Goal: Transaction & Acquisition: Download file/media

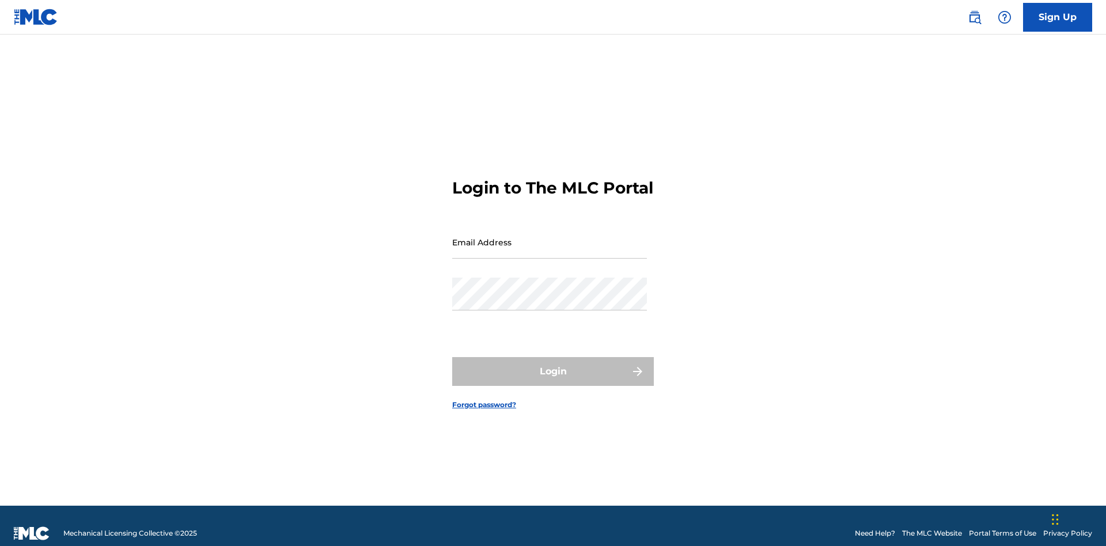
scroll to position [15, 0]
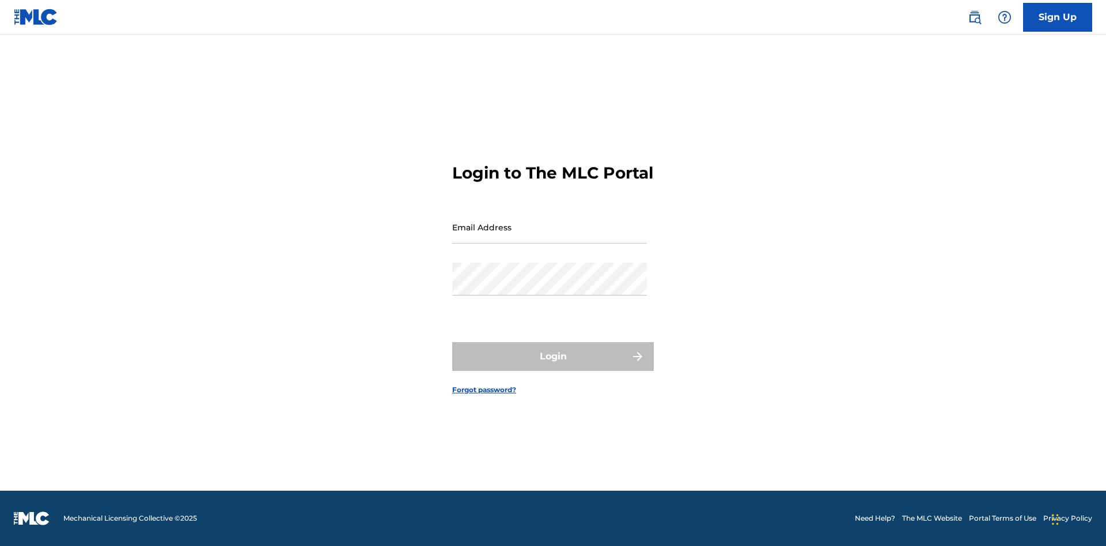
click at [550, 237] on input "Email Address" at bounding box center [549, 227] width 195 height 33
type input "9f686631-9005-4096-ac1b-5789141f5025@mailslurp.com"
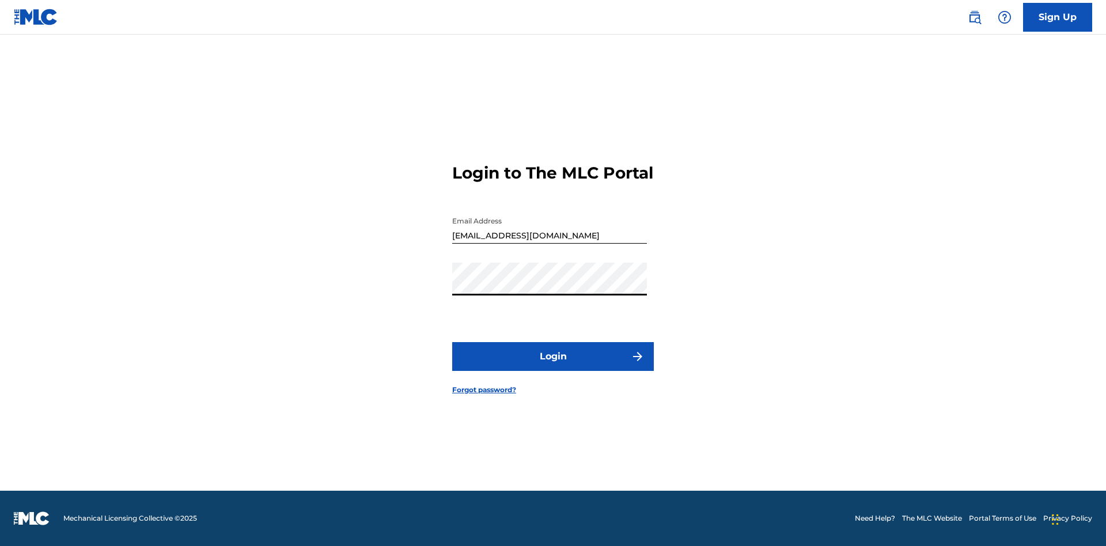
click at [553, 367] on button "Login" at bounding box center [553, 356] width 202 height 29
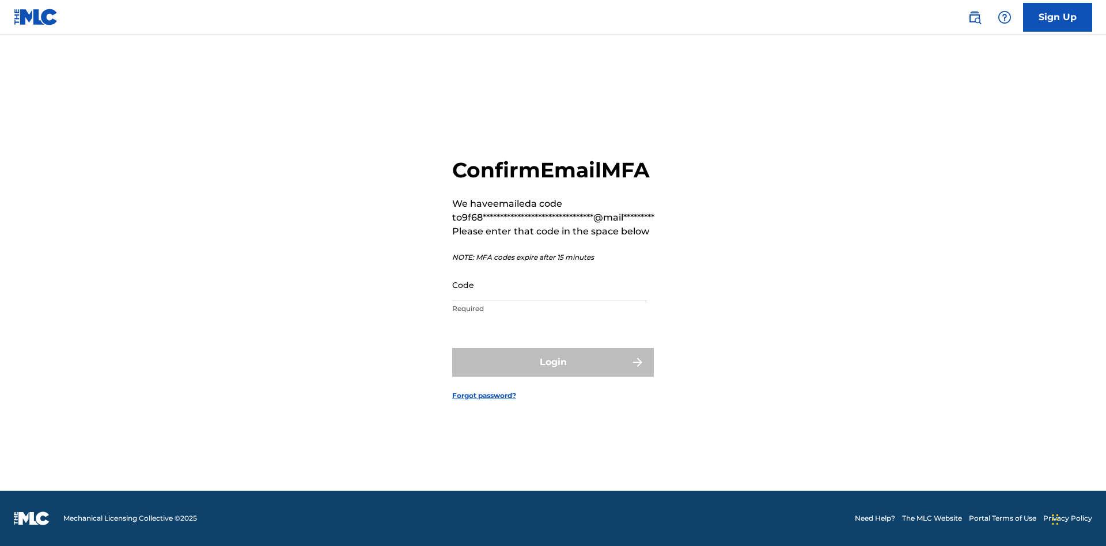
click at [550, 285] on input "Code" at bounding box center [549, 285] width 195 height 33
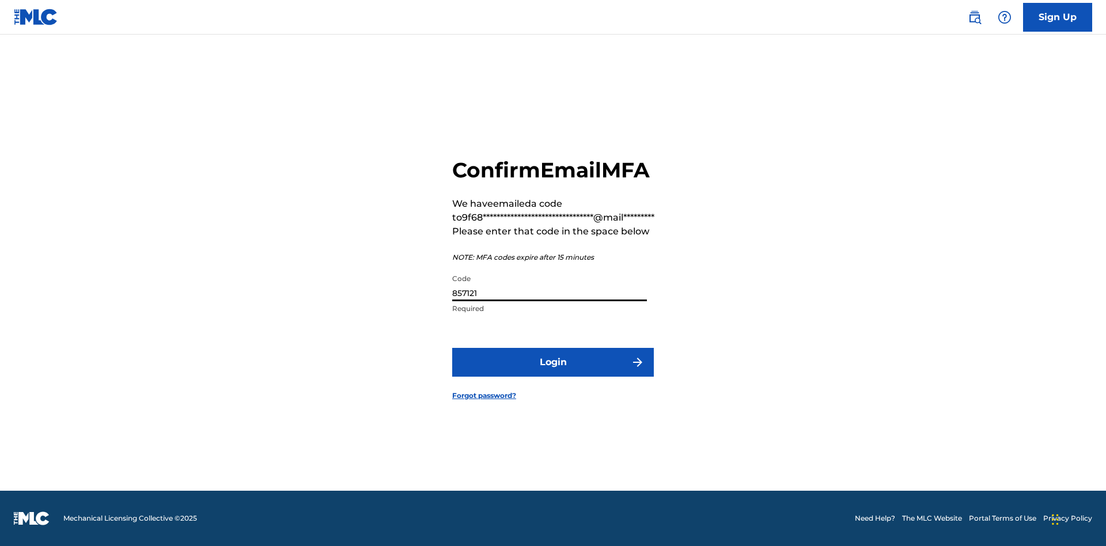
type input "857121"
click at [553, 362] on button "Login" at bounding box center [553, 362] width 202 height 29
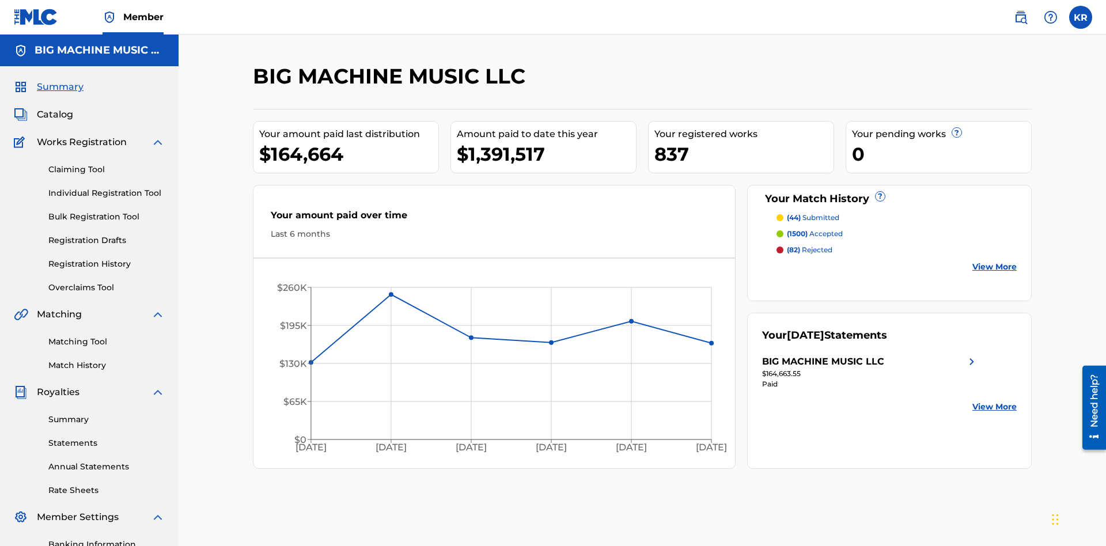
scroll to position [168, 0]
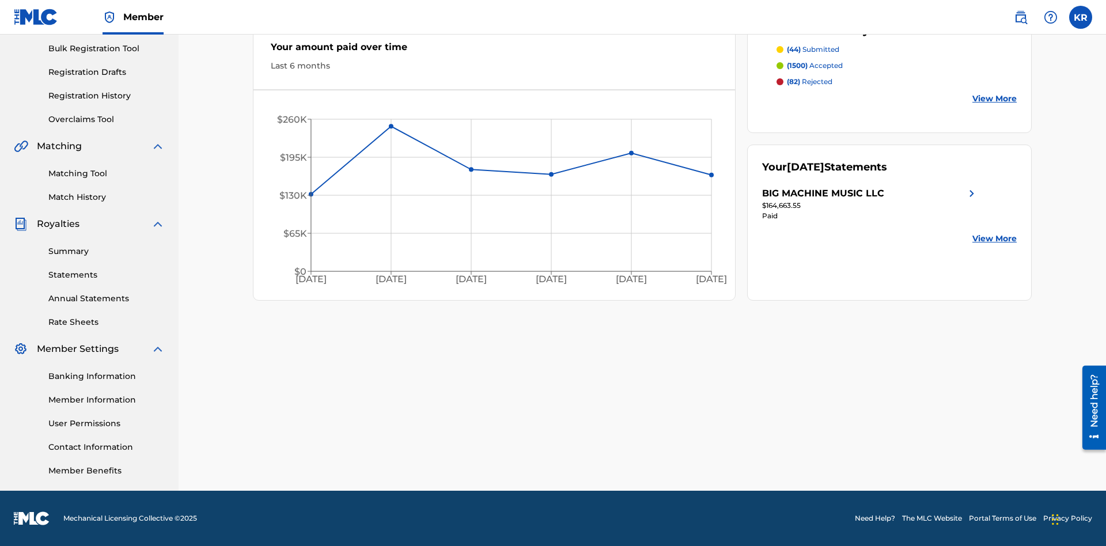
click at [107, 275] on link "Statements" at bounding box center [106, 275] width 116 height 12
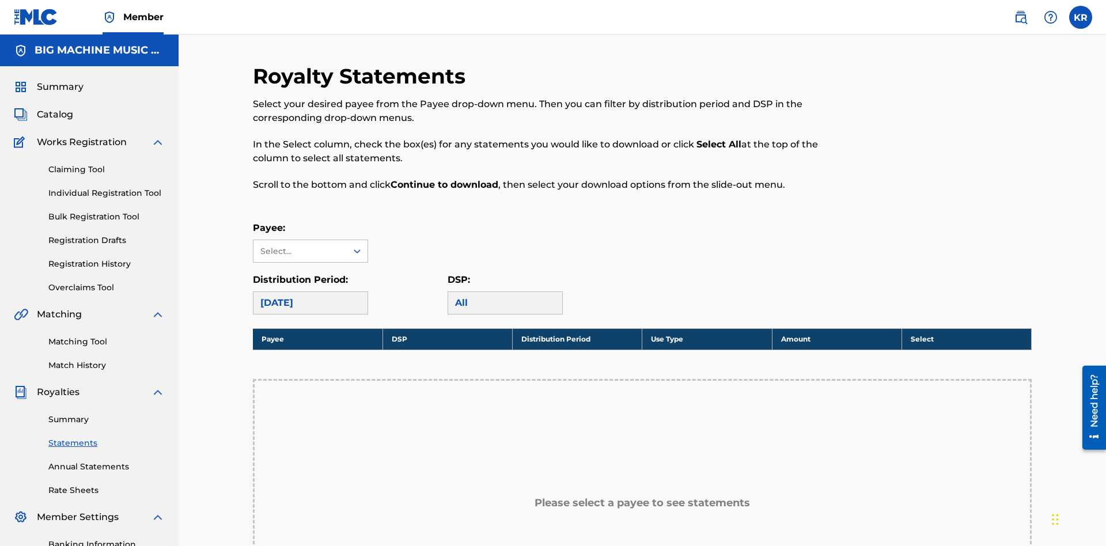
scroll to position [171, 0]
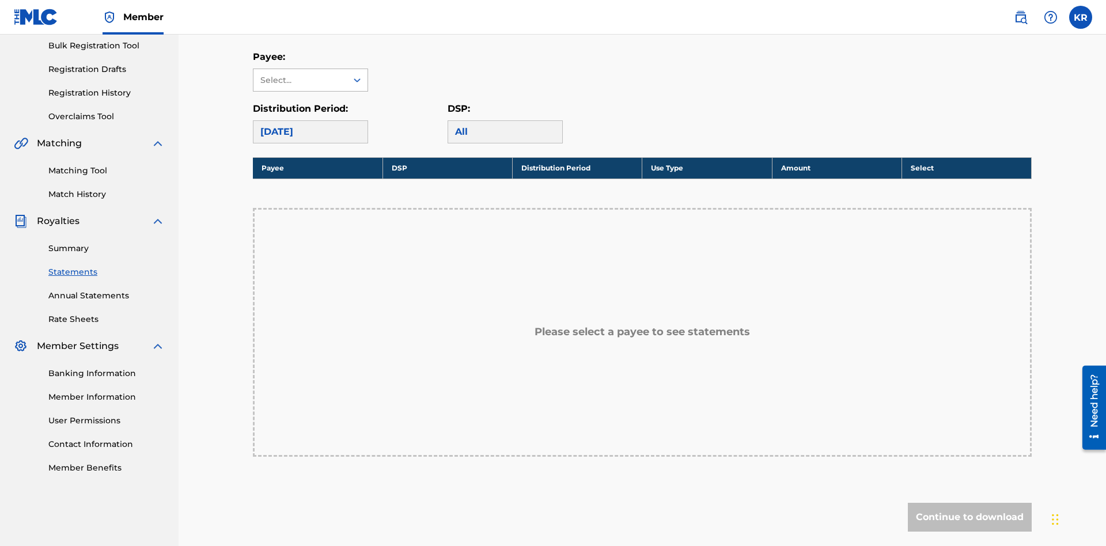
click at [300, 80] on div "Select..." at bounding box center [299, 80] width 78 height 12
click at [311, 113] on div "BIG MACHINE MUSIC LLC" at bounding box center [311, 113] width 114 height 43
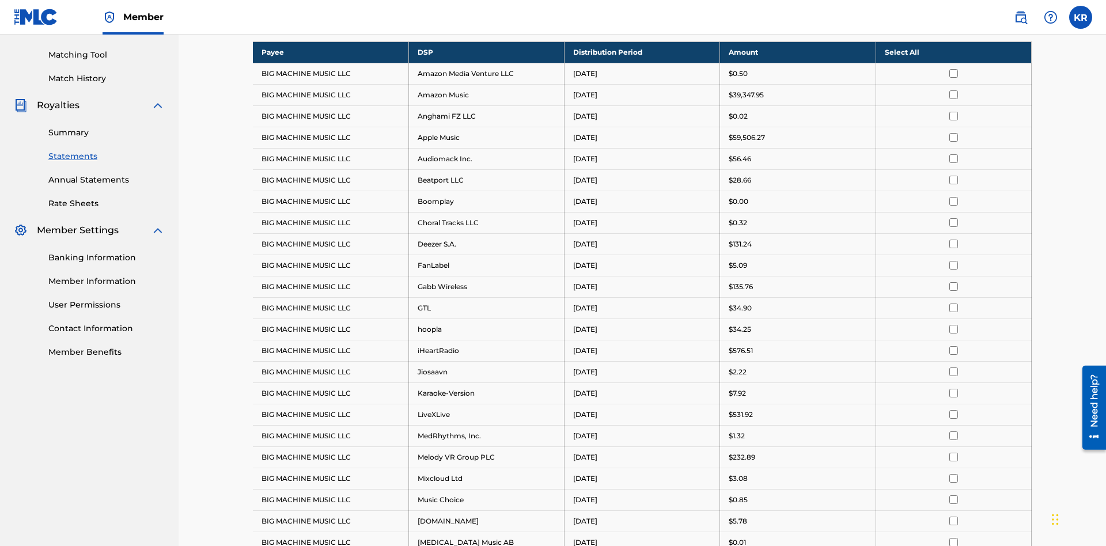
scroll to position [223, 0]
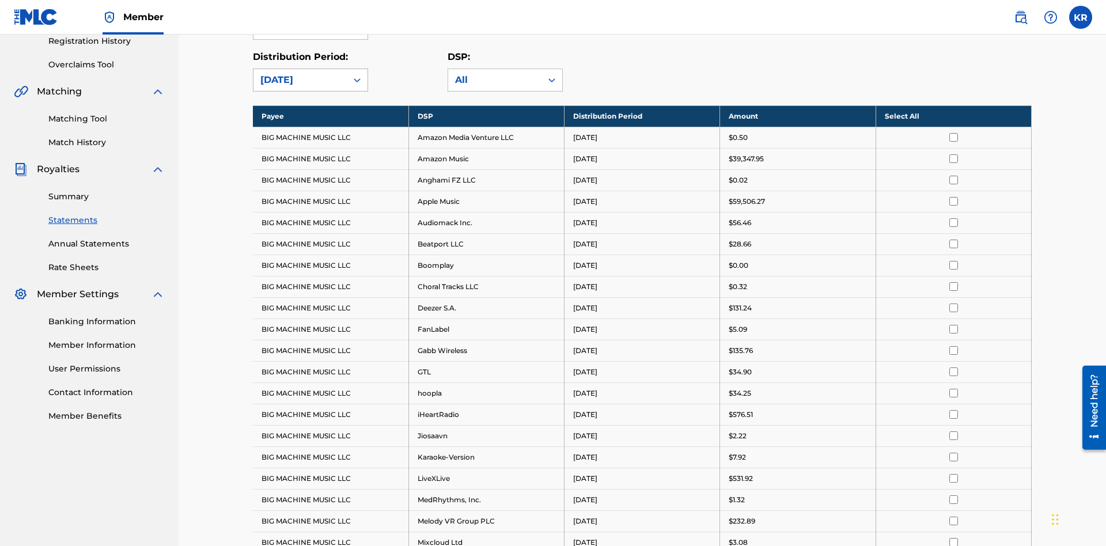
click at [300, 80] on div "August 2025" at bounding box center [300, 80] width 80 height 14
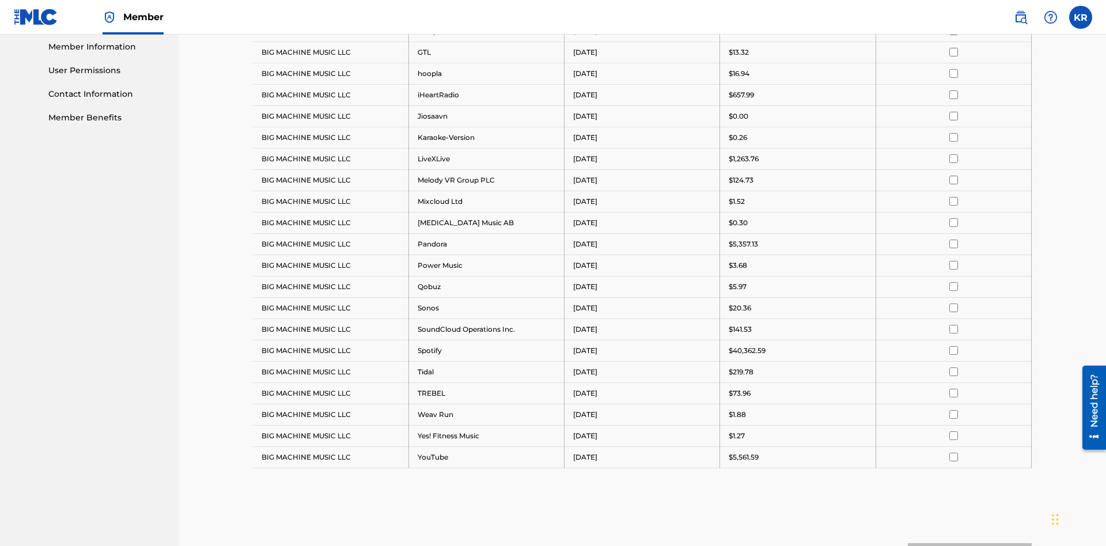
click at [954, 73] on input "checkbox" at bounding box center [954, 73] width 9 height 9
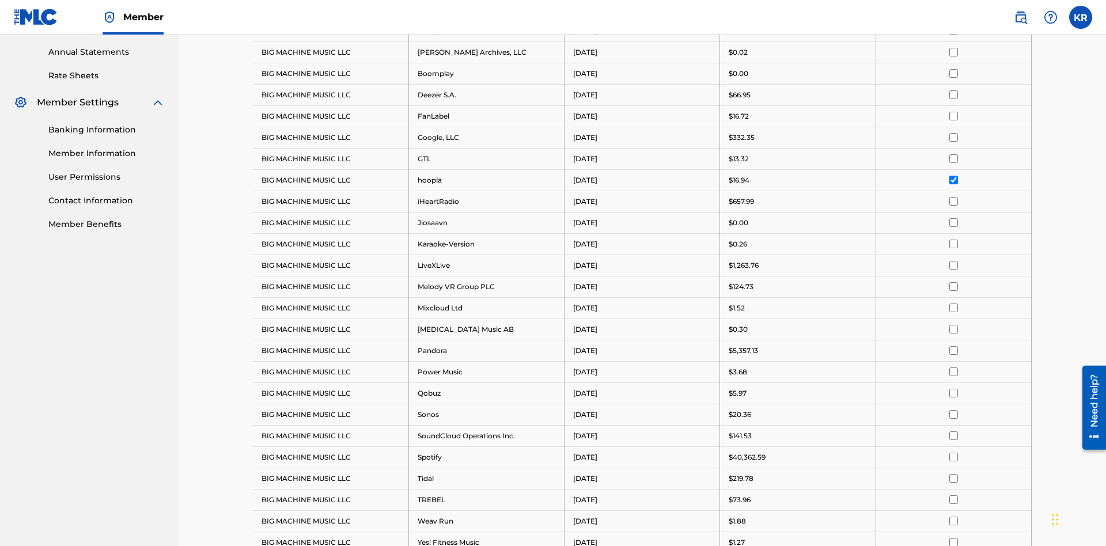
click at [954, 73] on input "checkbox" at bounding box center [954, 73] width 9 height 9
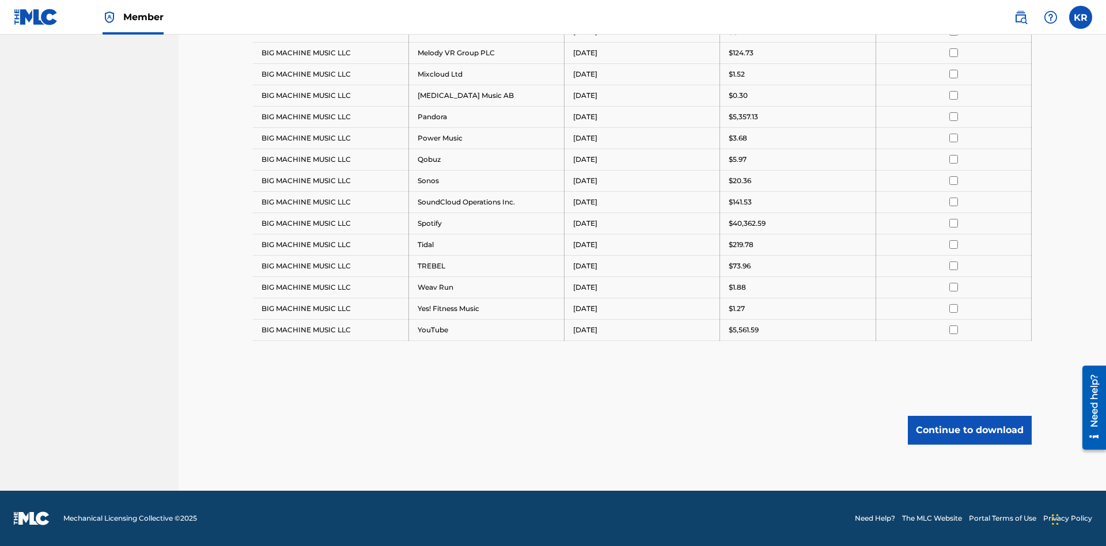
click at [970, 430] on button "Continue to download" at bounding box center [970, 430] width 124 height 29
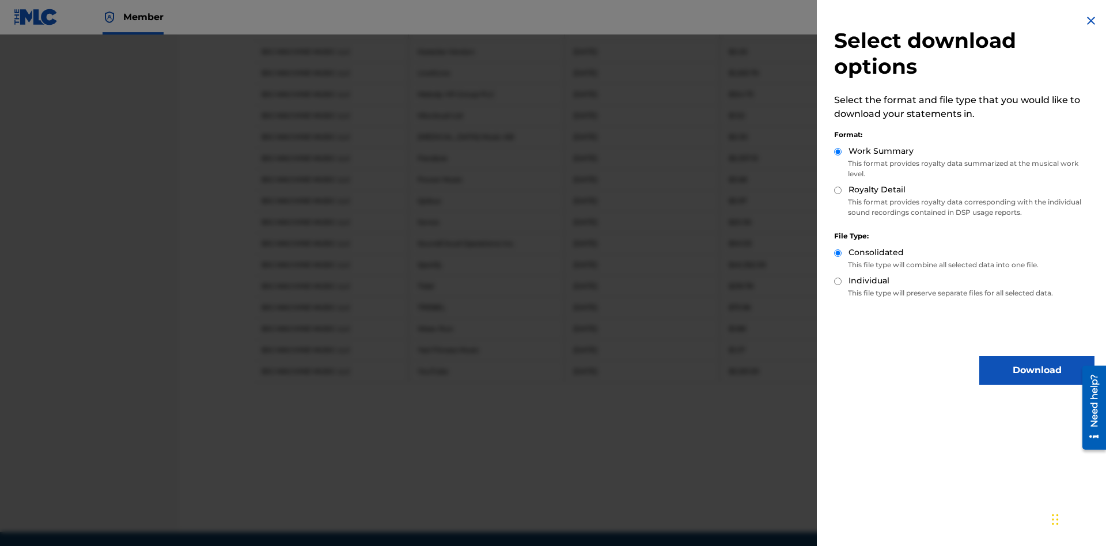
scroll to position [649, 0]
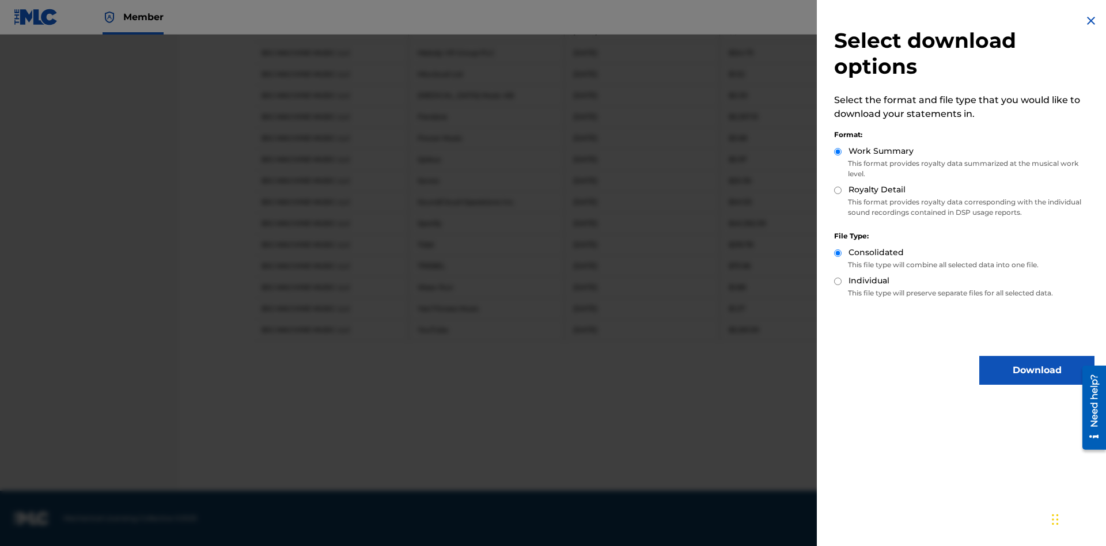
click at [1037, 371] on button "Download" at bounding box center [1037, 370] width 115 height 29
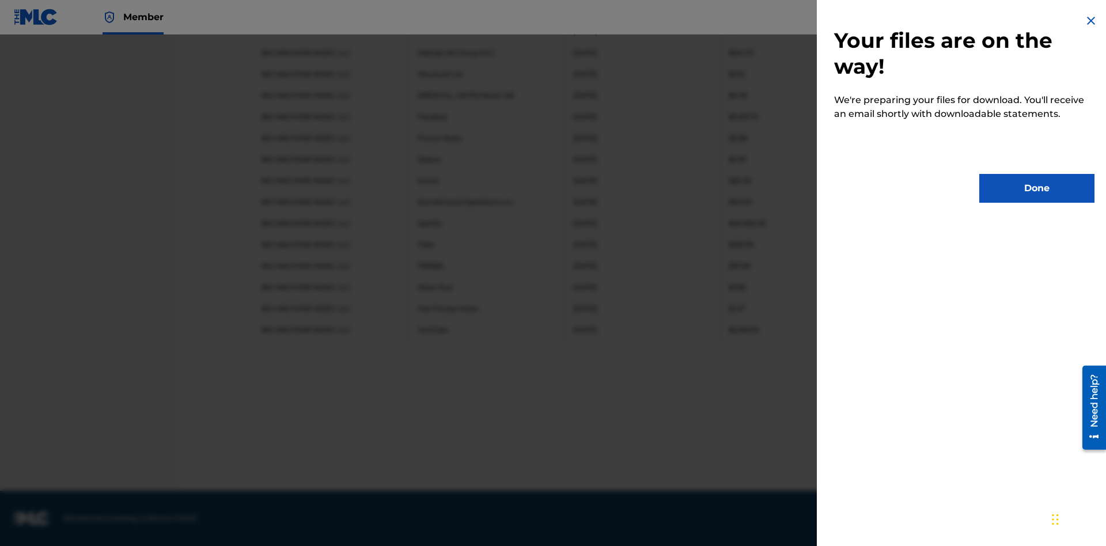
click at [1037, 188] on button "Done" at bounding box center [1037, 188] width 115 height 29
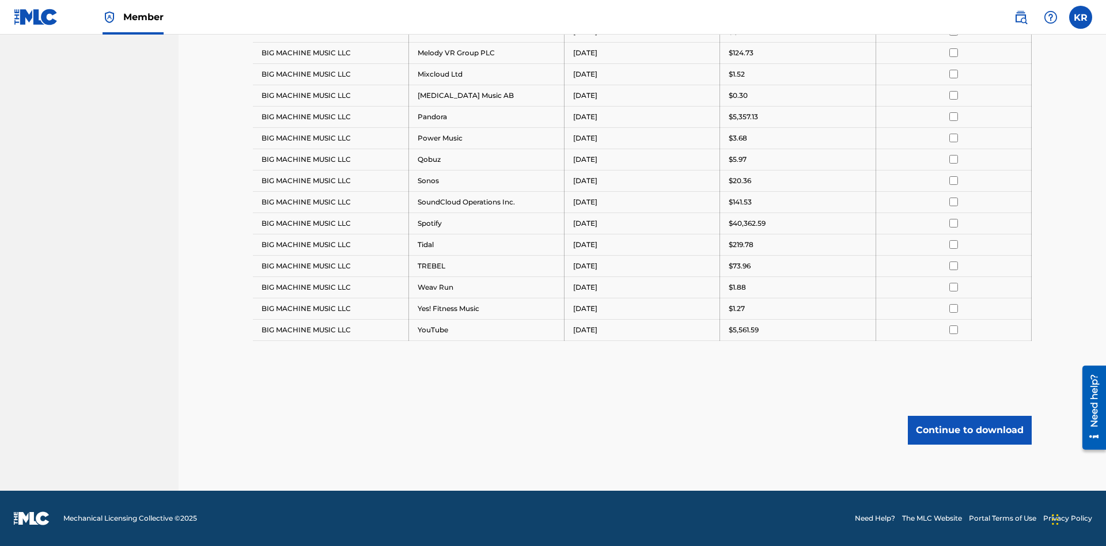
click at [970, 430] on button "Continue to download" at bounding box center [970, 430] width 124 height 29
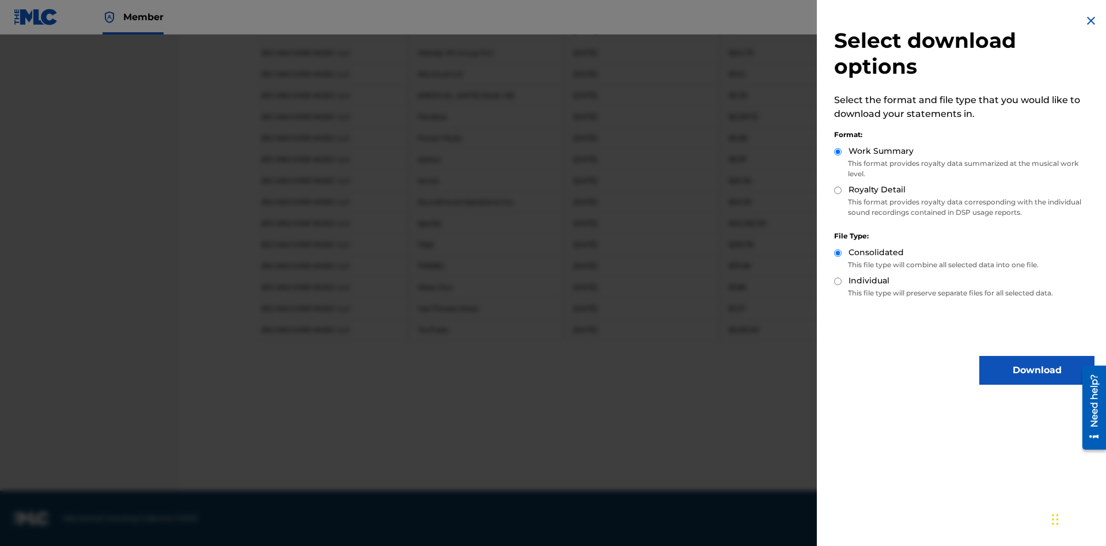
click at [838, 190] on input "Royalty Detail" at bounding box center [837, 190] width 7 height 7
radio input "true"
click at [1037, 371] on button "Download" at bounding box center [1037, 370] width 115 height 29
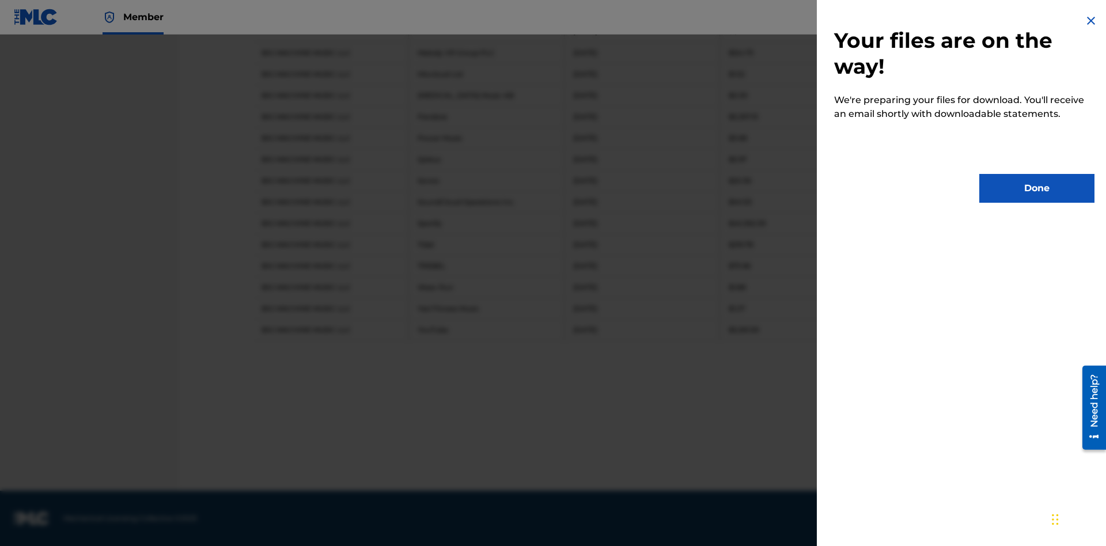
click at [1037, 188] on button "Done" at bounding box center [1037, 188] width 115 height 29
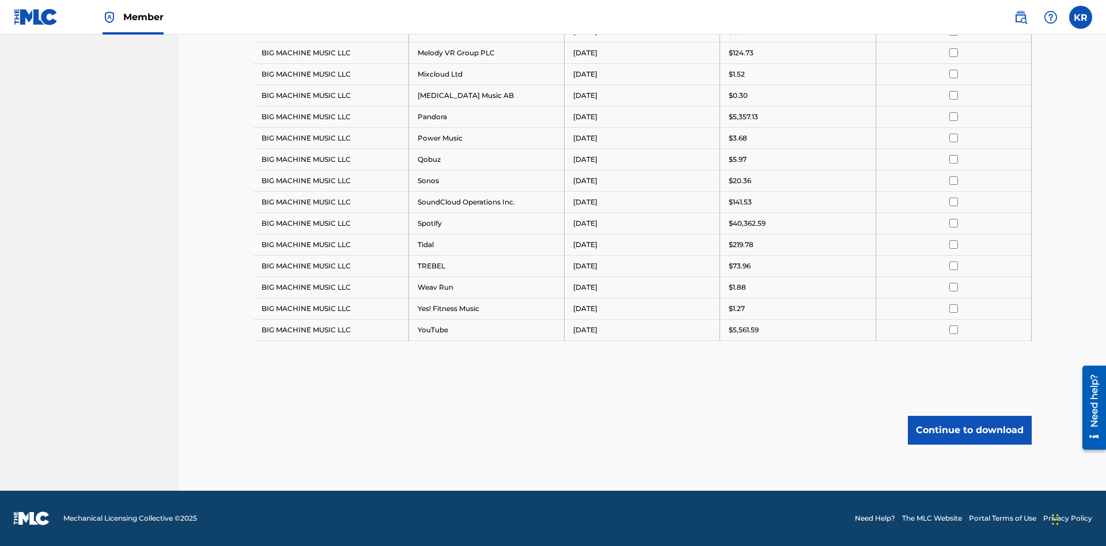
click at [970, 430] on button "Continue to download" at bounding box center [970, 430] width 124 height 29
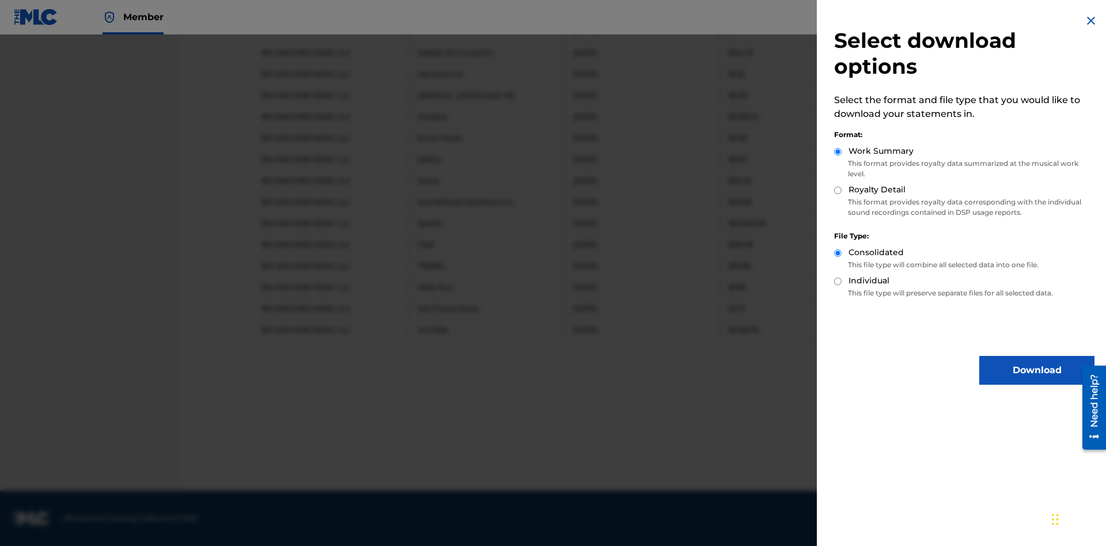
click at [838, 281] on input "Individual" at bounding box center [837, 281] width 7 height 7
radio input "true"
click at [1037, 371] on button "Download" at bounding box center [1037, 370] width 115 height 29
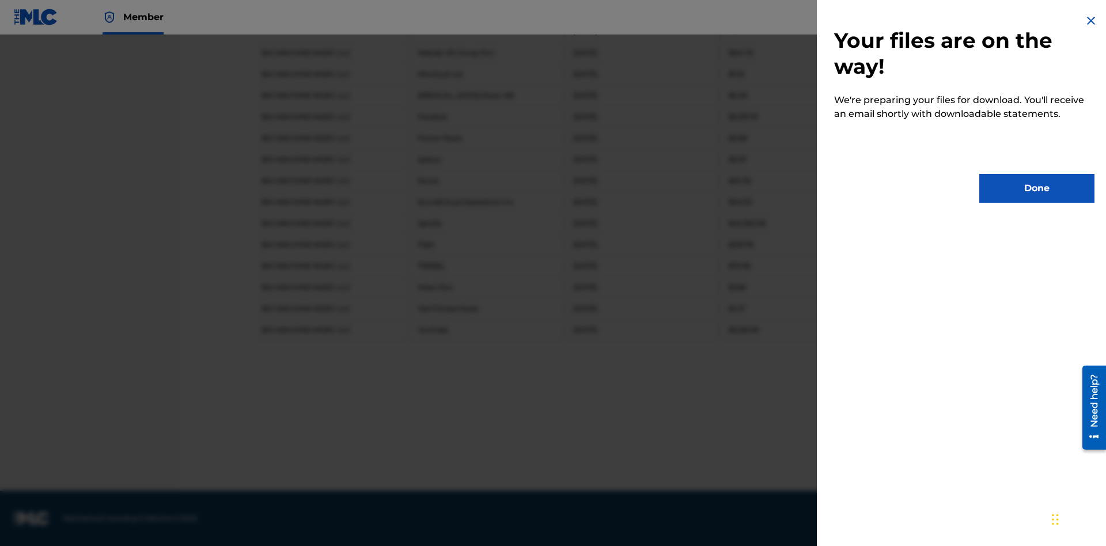
click at [1037, 188] on button "Done" at bounding box center [1037, 188] width 115 height 29
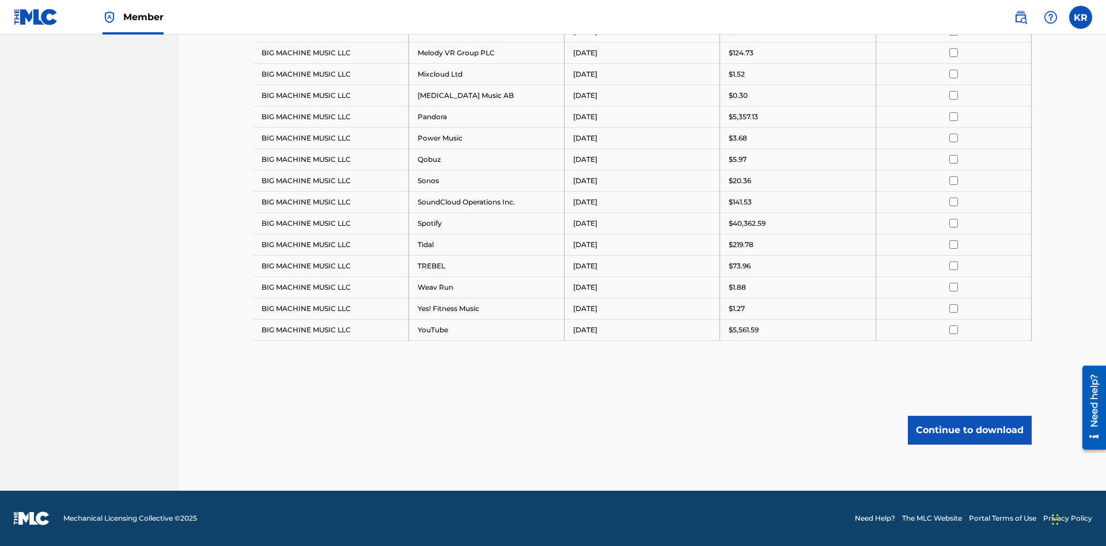
click at [970, 430] on button "Continue to download" at bounding box center [970, 430] width 124 height 29
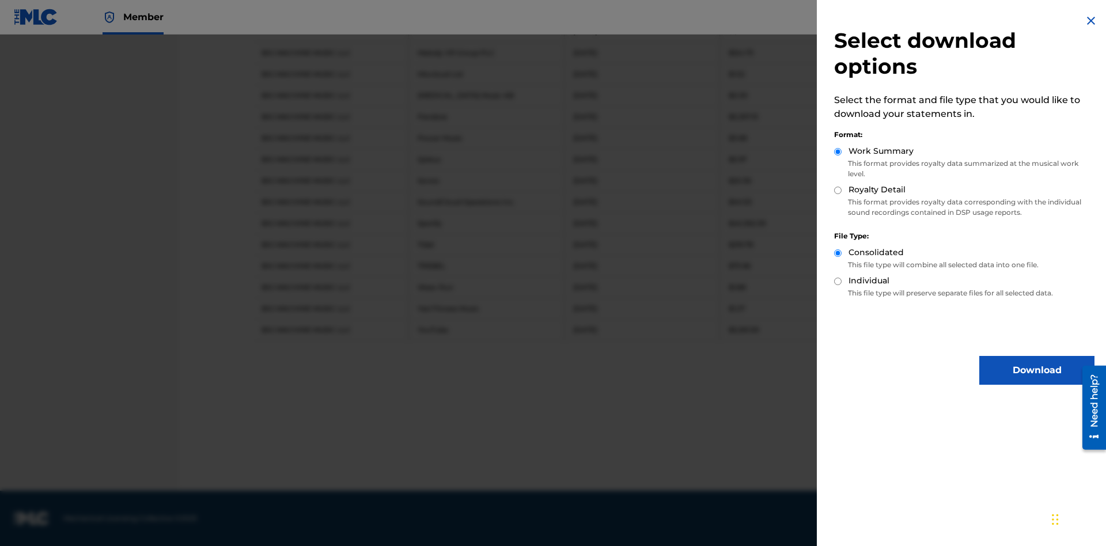
click at [838, 190] on input "Royalty Detail" at bounding box center [837, 190] width 7 height 7
radio input "true"
click at [838, 281] on input "Individual" at bounding box center [837, 281] width 7 height 7
radio input "true"
click at [1037, 371] on button "Download" at bounding box center [1037, 370] width 115 height 29
